Goal: Transaction & Acquisition: Purchase product/service

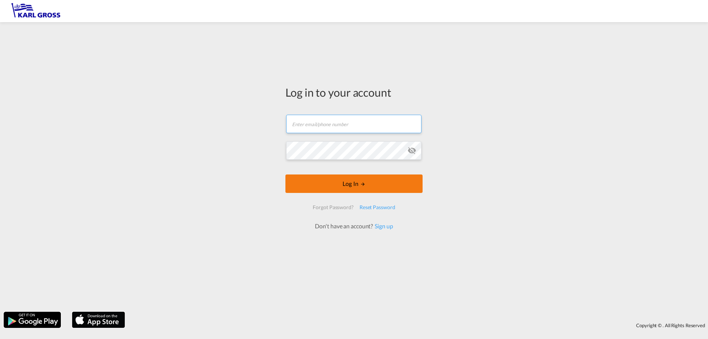
type input "[EMAIL_ADDRESS][DOMAIN_NAME]"
click at [344, 179] on button "Log In" at bounding box center [353, 183] width 137 height 18
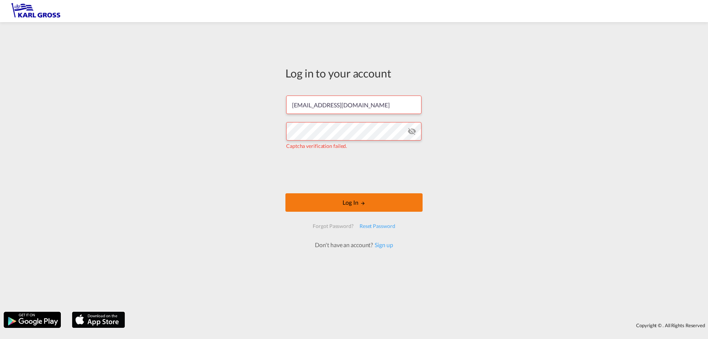
click at [375, 201] on button "Log In" at bounding box center [353, 202] width 137 height 18
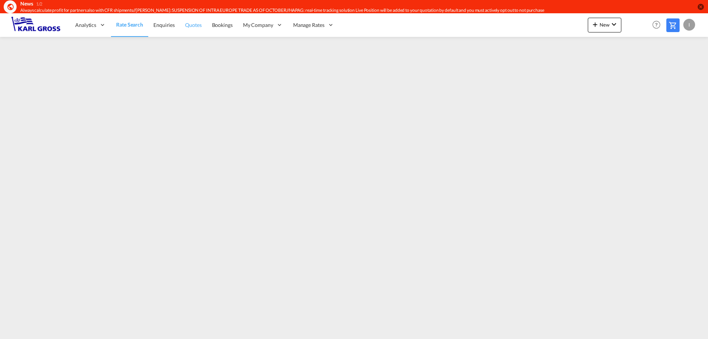
click at [192, 27] on span "Quotes" at bounding box center [193, 25] width 16 height 6
click at [197, 24] on span "Quotes" at bounding box center [193, 24] width 16 height 6
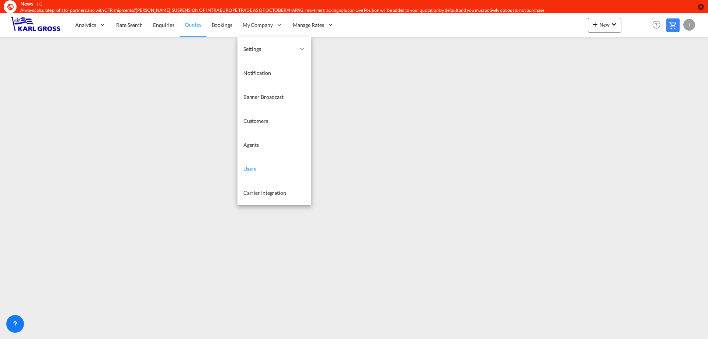
click at [262, 168] on link "Users" at bounding box center [274, 169] width 74 height 24
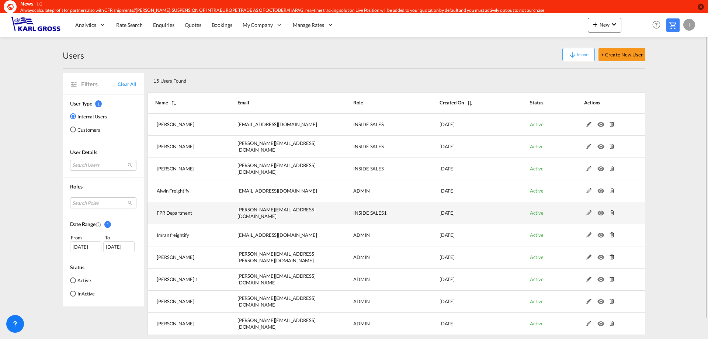
click at [589, 212] on md-icon at bounding box center [589, 212] width 10 height 5
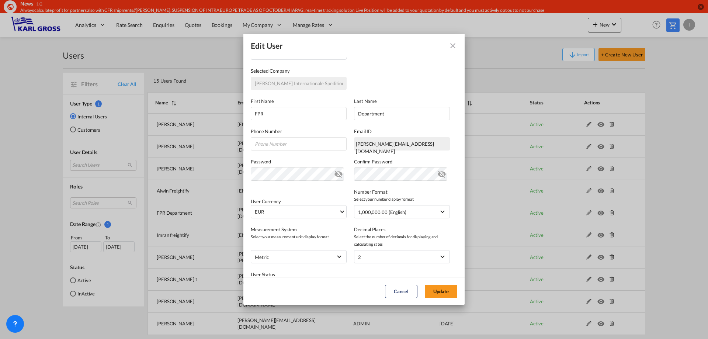
scroll to position [55, 0]
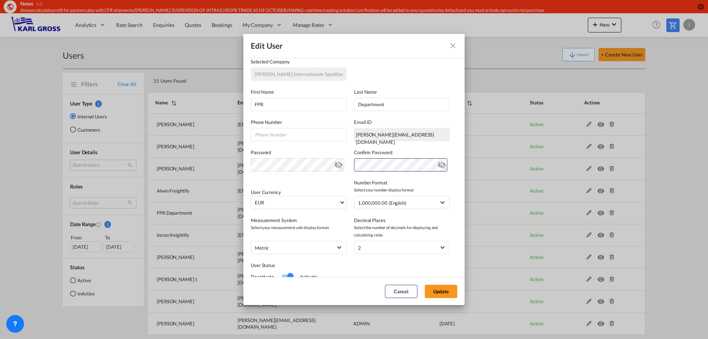
click at [454, 44] on md-icon "icon-close fg-AAA8AD" at bounding box center [452, 45] width 9 height 9
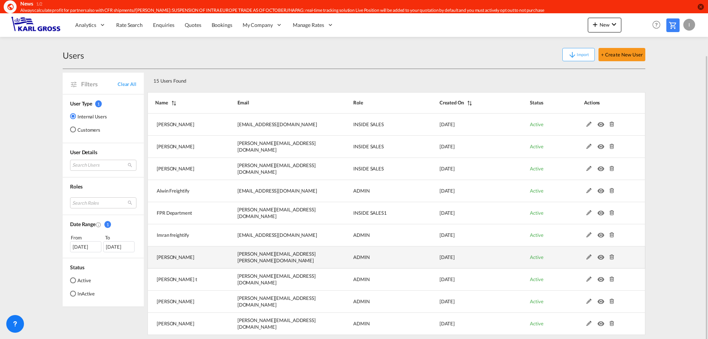
scroll to position [21, 0]
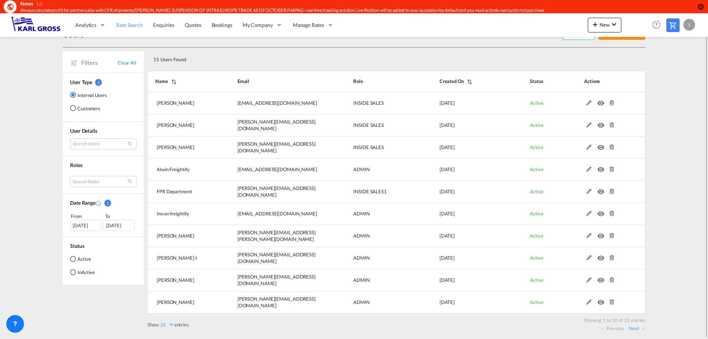
click at [121, 27] on span "Rate Search" at bounding box center [129, 25] width 27 height 6
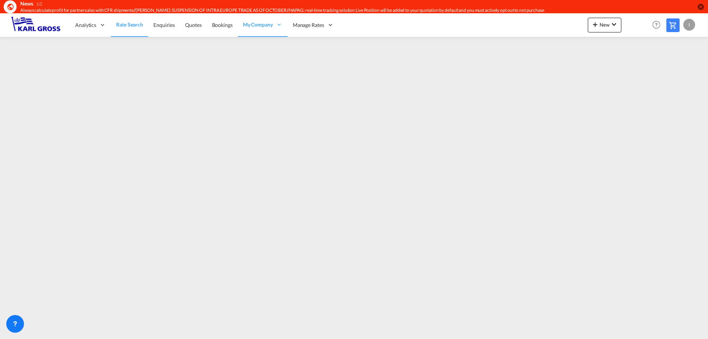
click at [687, 24] on div "I" at bounding box center [689, 25] width 12 height 12
click at [683, 69] on button "Logout" at bounding box center [680, 69] width 48 height 15
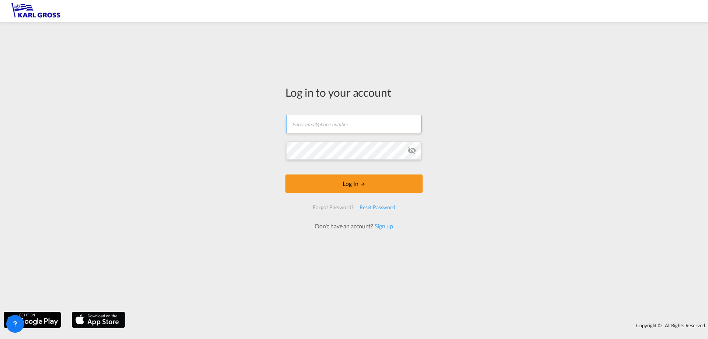
type input "i.bouwmann@karlgross.de"
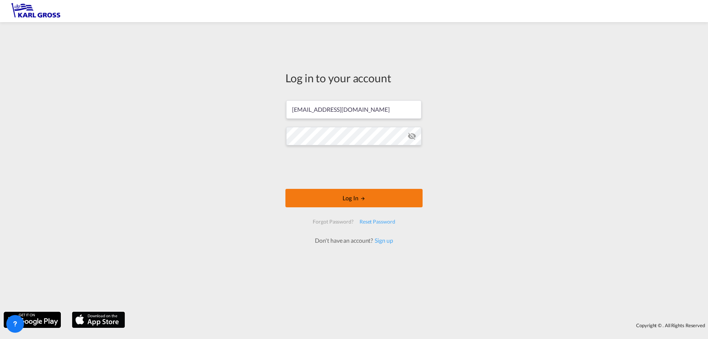
click at [384, 196] on button "Log In" at bounding box center [353, 198] width 137 height 18
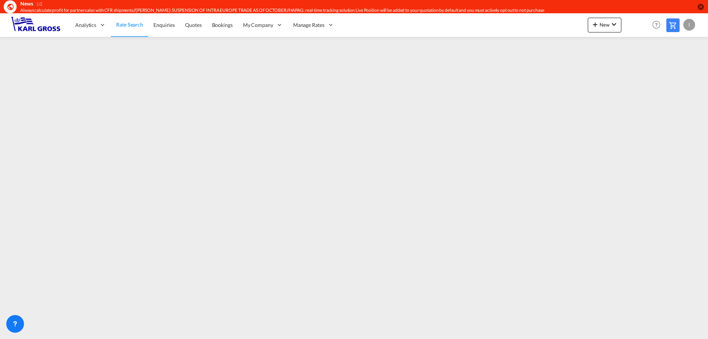
click at [691, 29] on div "I" at bounding box center [689, 25] width 12 height 12
click at [677, 71] on button "Logout" at bounding box center [680, 69] width 48 height 15
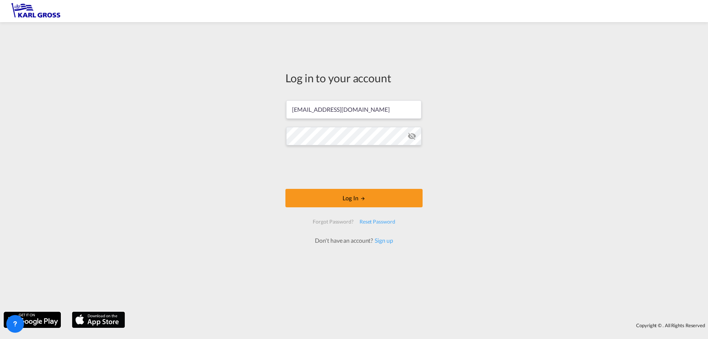
drag, startPoint x: 324, startPoint y: 125, endPoint x: 319, endPoint y: 124, distance: 4.8
click at [319, 124] on form "i.bouwmann@karlgross.de Log In Forgot Password? Reset Password Don't have an ac…" at bounding box center [353, 169] width 137 height 152
click at [323, 107] on input "i.bouwmann@karlgross.de" at bounding box center [353, 109] width 135 height 18
drag, startPoint x: 323, startPoint y: 109, endPoint x: 259, endPoint y: 102, distance: 64.5
click at [259, 102] on div "Log in to your account i.bouwmann@karlgross.de Log In Forgot Password? Reset Pa…" at bounding box center [354, 167] width 708 height 282
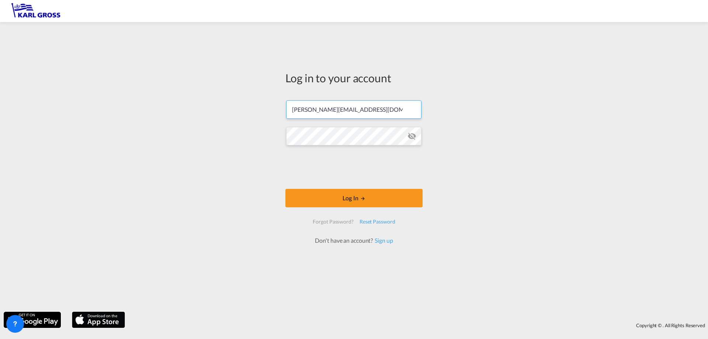
type input "t.chun@karlgross.de"
click at [376, 203] on button "Log In" at bounding box center [353, 198] width 137 height 18
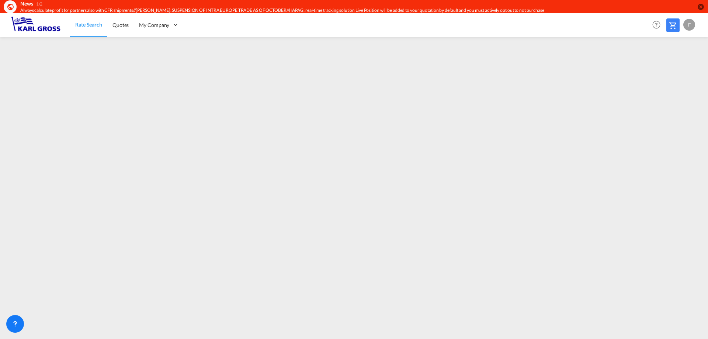
click at [690, 25] on div "F" at bounding box center [689, 25] width 12 height 12
click at [681, 73] on button "Logout" at bounding box center [680, 69] width 48 height 15
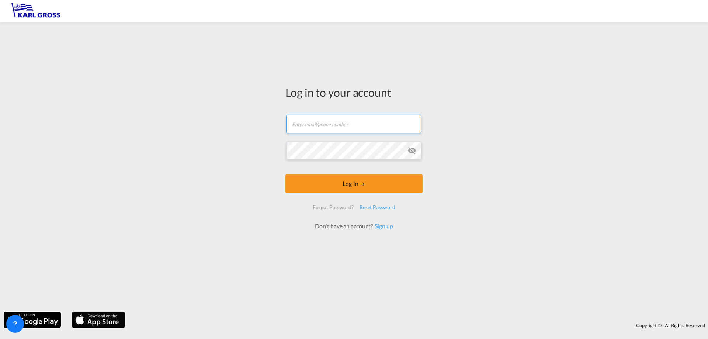
type input "i.bouwmann@karlgross.de"
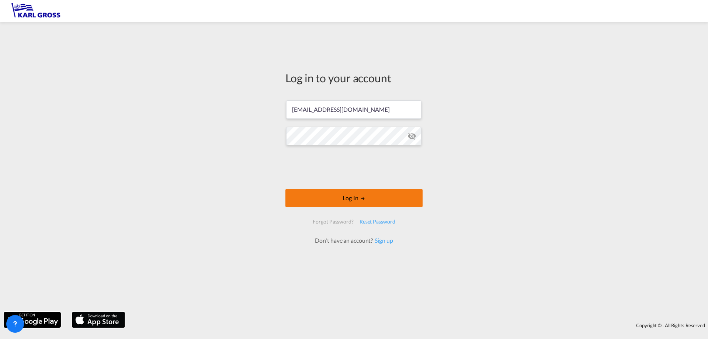
click at [387, 196] on button "Log In" at bounding box center [353, 198] width 137 height 18
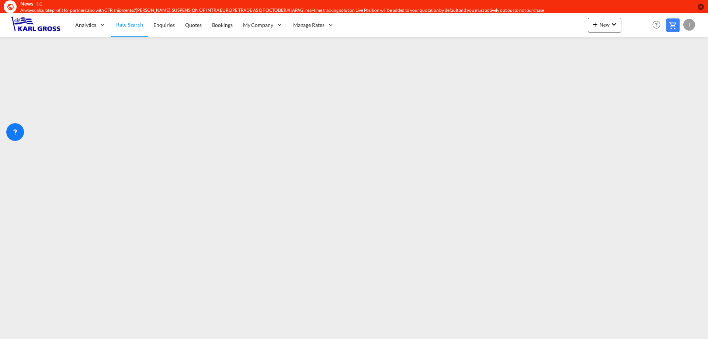
click at [690, 26] on div "I" at bounding box center [689, 25] width 12 height 12
click at [680, 67] on button "Logout" at bounding box center [680, 69] width 48 height 15
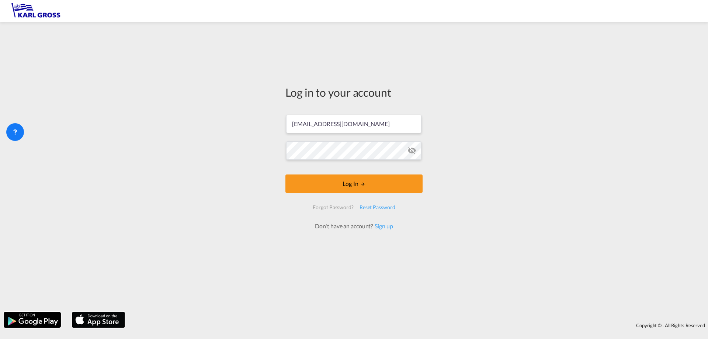
click at [382, 186] on form "i.bouwmann@karlgross.de Log In Forgot Password? Reset Password Don't have an ac…" at bounding box center [353, 168] width 137 height 123
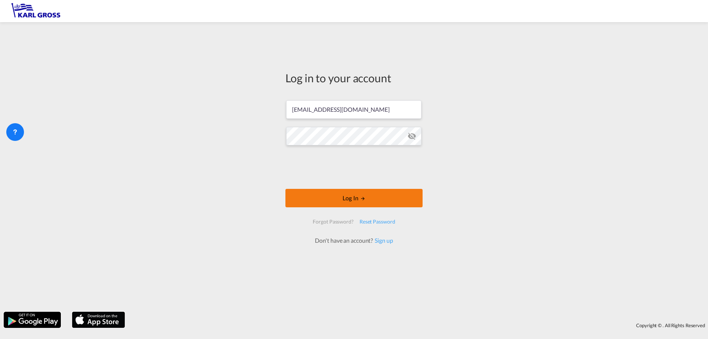
click at [369, 196] on button "Log In" at bounding box center [353, 198] width 137 height 18
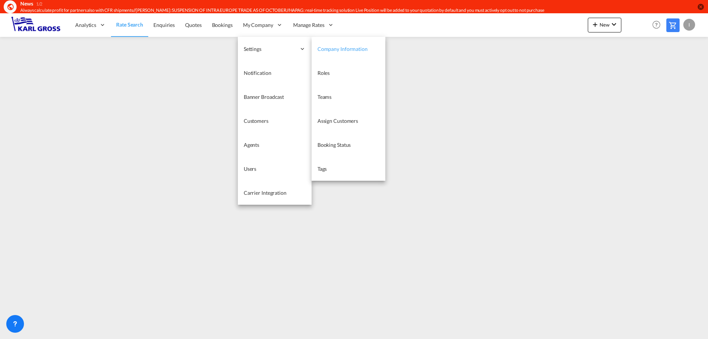
click at [354, 51] on span "Company Information" at bounding box center [342, 49] width 50 height 6
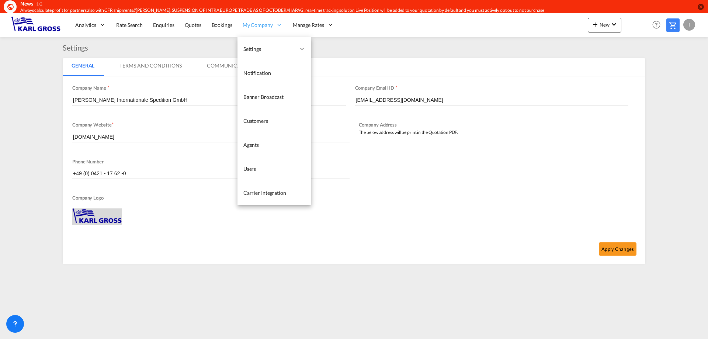
click at [254, 27] on span "My Company" at bounding box center [258, 24] width 30 height 7
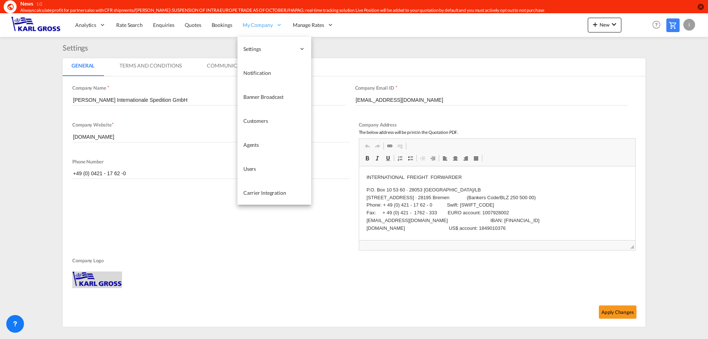
click at [251, 35] on div "My Company" at bounding box center [262, 25] width 50 height 24
click at [294, 188] on link "Carrier Integration" at bounding box center [274, 193] width 74 height 24
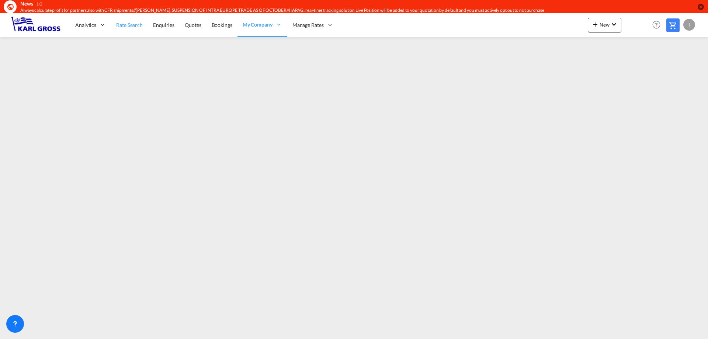
click at [125, 27] on span "Rate Search" at bounding box center [129, 25] width 27 height 6
click at [15, 325] on icon at bounding box center [14, 323] width 7 height 7
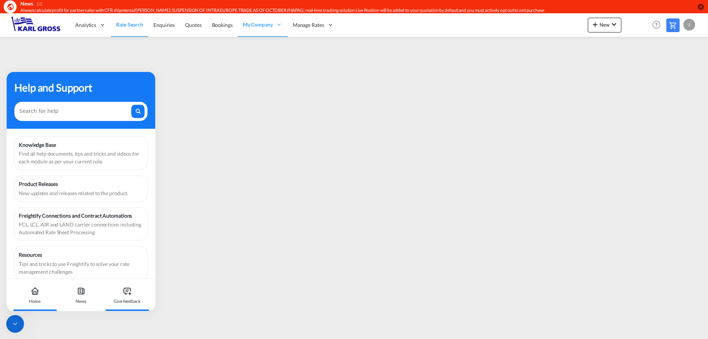
click at [126, 292] on icon at bounding box center [127, 290] width 9 height 9
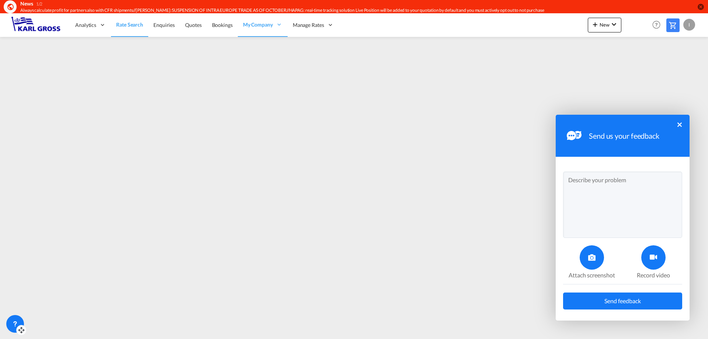
click at [609, 202] on textarea at bounding box center [622, 204] width 119 height 66
click at [599, 213] on textarea "Dear all, please find attached the video for loading times on the website. Best…" at bounding box center [622, 204] width 119 height 66
click at [602, 214] on textarea "Dear all, please find attached the video for loading times on the website. Best…" at bounding box center [622, 204] width 119 height 66
type textarea "Dear all, please find attached the video for loading times on the website. Best…"
click at [653, 258] on icon at bounding box center [652, 257] width 7 height 7
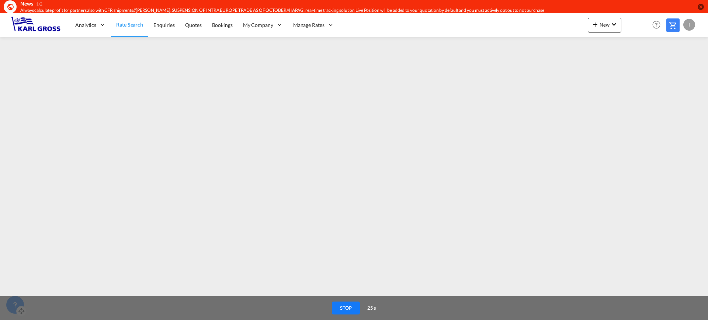
click at [341, 303] on button "STOP" at bounding box center [346, 307] width 28 height 13
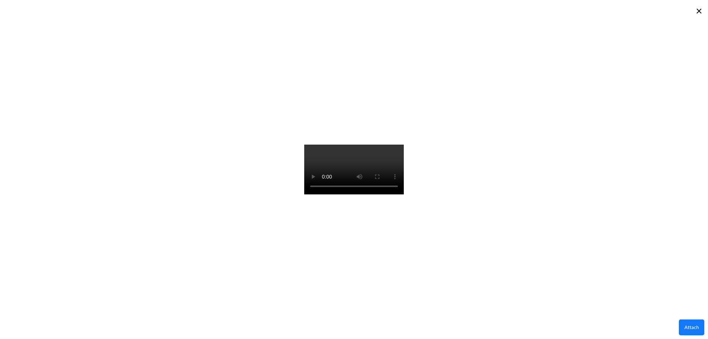
click at [702, 13] on button "×" at bounding box center [698, 11] width 11 height 14
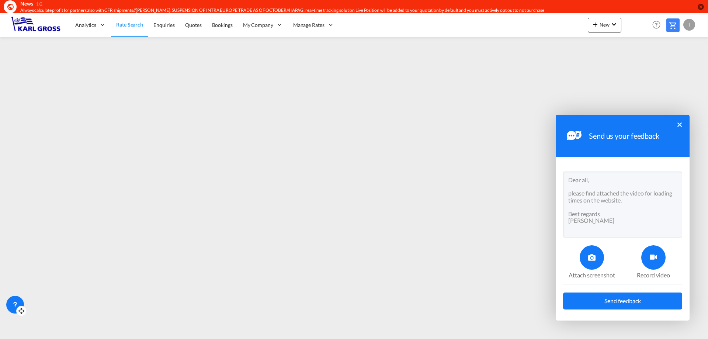
click at [699, 13] on div "News 1/2 Always calculate profit for partners also with CFR shipments//[PERSON_…" at bounding box center [354, 6] width 708 height 13
click at [681, 127] on div "Send us your feedback ×" at bounding box center [622, 136] width 134 height 42
click at [680, 124] on button "×" at bounding box center [679, 124] width 4 height 4
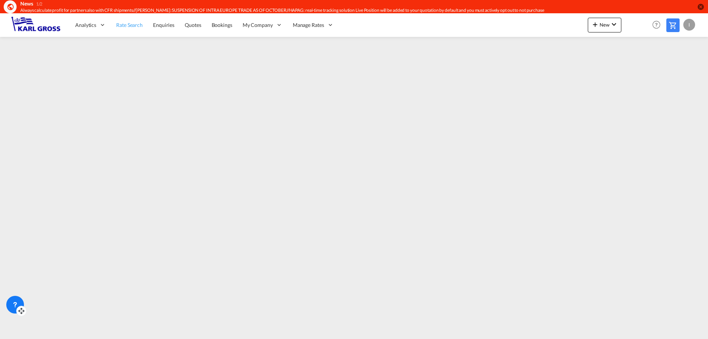
click at [137, 29] on link "Rate Search" at bounding box center [129, 25] width 37 height 24
click at [604, 25] on span "New" at bounding box center [604, 25] width 28 height 6
click at [603, 43] on div "Rates" at bounding box center [595, 44] width 29 height 18
click at [656, 72] on div "Ratesheet" at bounding box center [644, 68] width 27 height 18
click at [194, 26] on span "Quotes" at bounding box center [193, 25] width 16 height 6
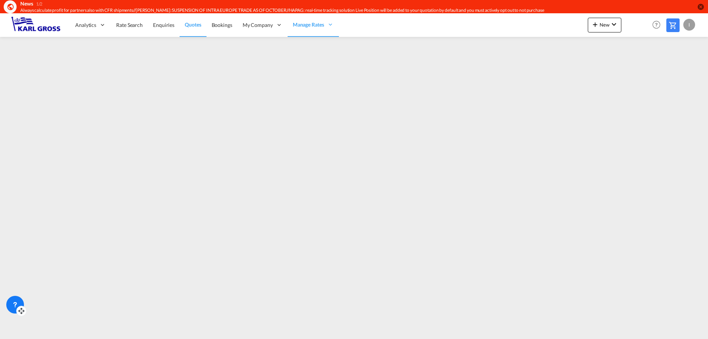
click at [20, 308] on icon at bounding box center [21, 310] width 7 height 7
click at [14, 304] on div at bounding box center [19, 306] width 10 height 10
click at [12, 297] on icon at bounding box center [12, 299] width 7 height 7
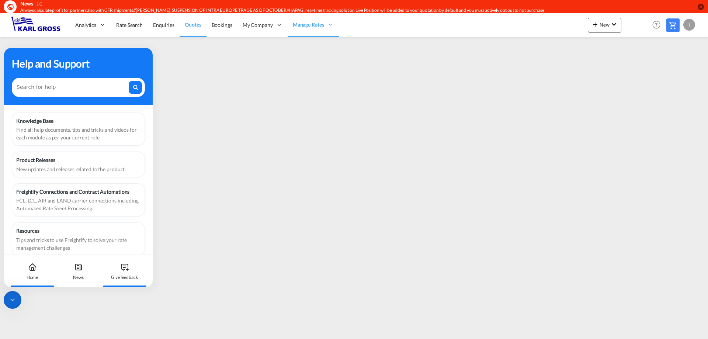
click at [129, 273] on div "Give feedback" at bounding box center [124, 271] width 41 height 32
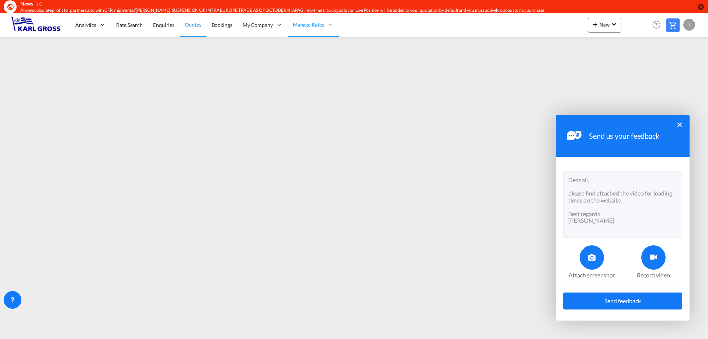
drag, startPoint x: 594, startPoint y: 226, endPoint x: 558, endPoint y: 167, distance: 69.2
click at [558, 167] on div "Send us your feedback × Dear all, please find attached the video for loading ti…" at bounding box center [622, 212] width 134 height 195
click at [680, 125] on button "×" at bounding box center [679, 124] width 4 height 4
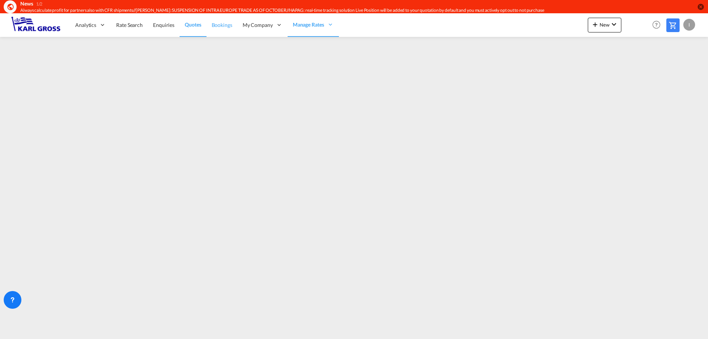
click at [223, 30] on link "Bookings" at bounding box center [221, 25] width 31 height 24
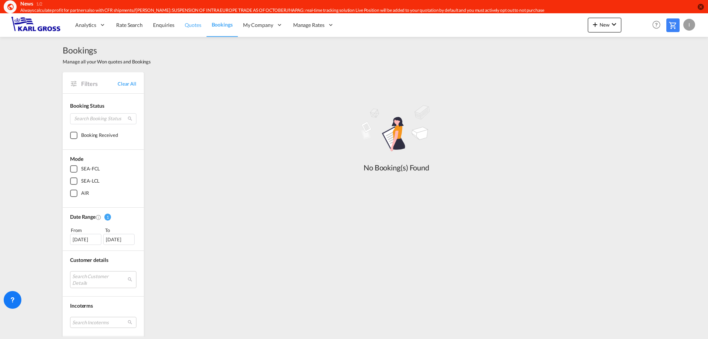
click at [188, 29] on link "Quotes" at bounding box center [192, 25] width 27 height 24
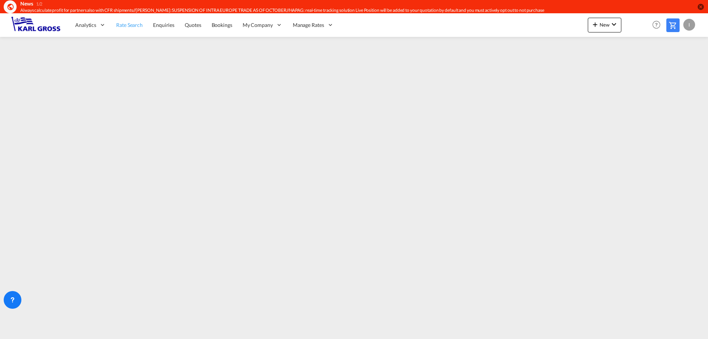
click at [137, 28] on span "Rate Search" at bounding box center [129, 25] width 27 height 6
